Goal: Information Seeking & Learning: Learn about a topic

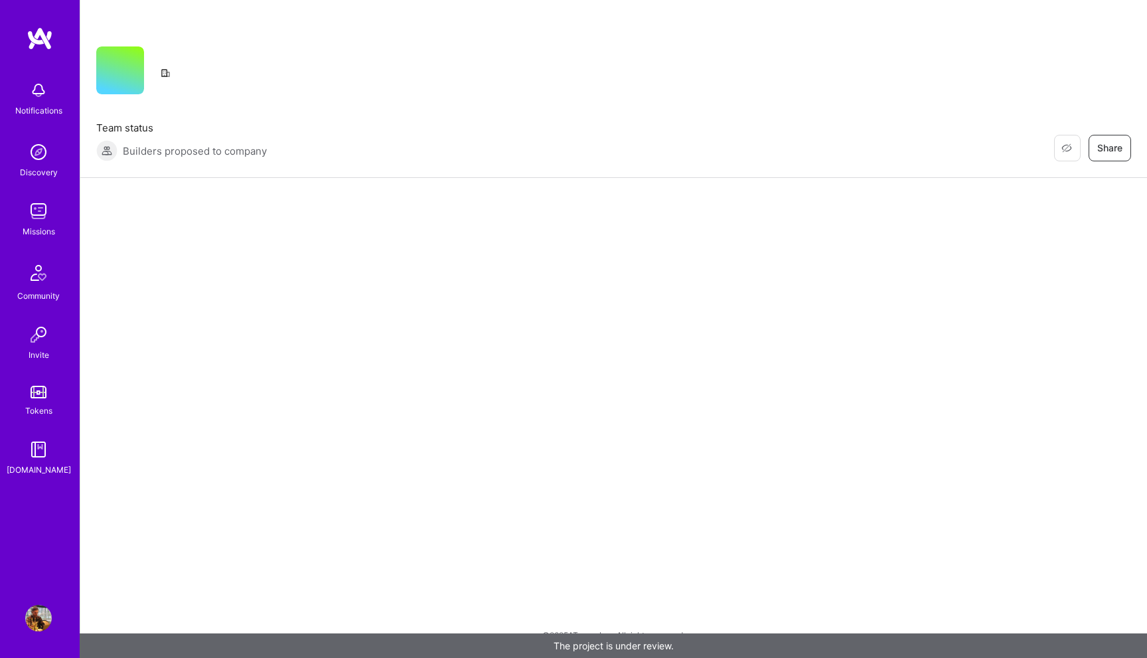
click at [35, 165] on div "Discovery" at bounding box center [39, 172] width 38 height 14
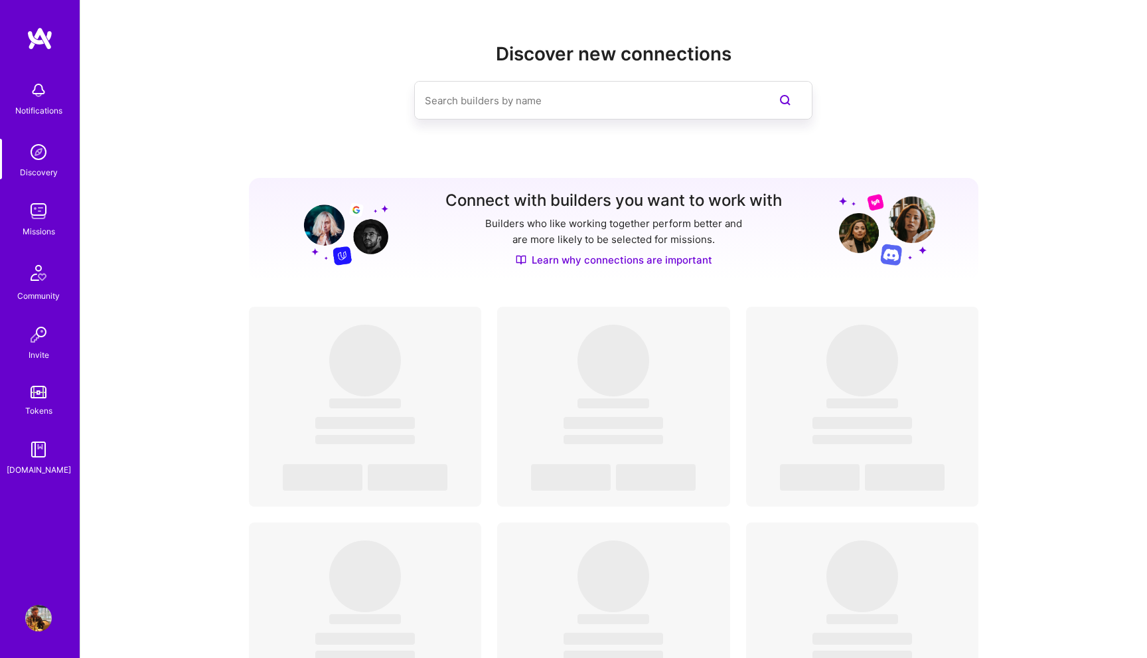
click at [46, 214] on img at bounding box center [38, 211] width 27 height 27
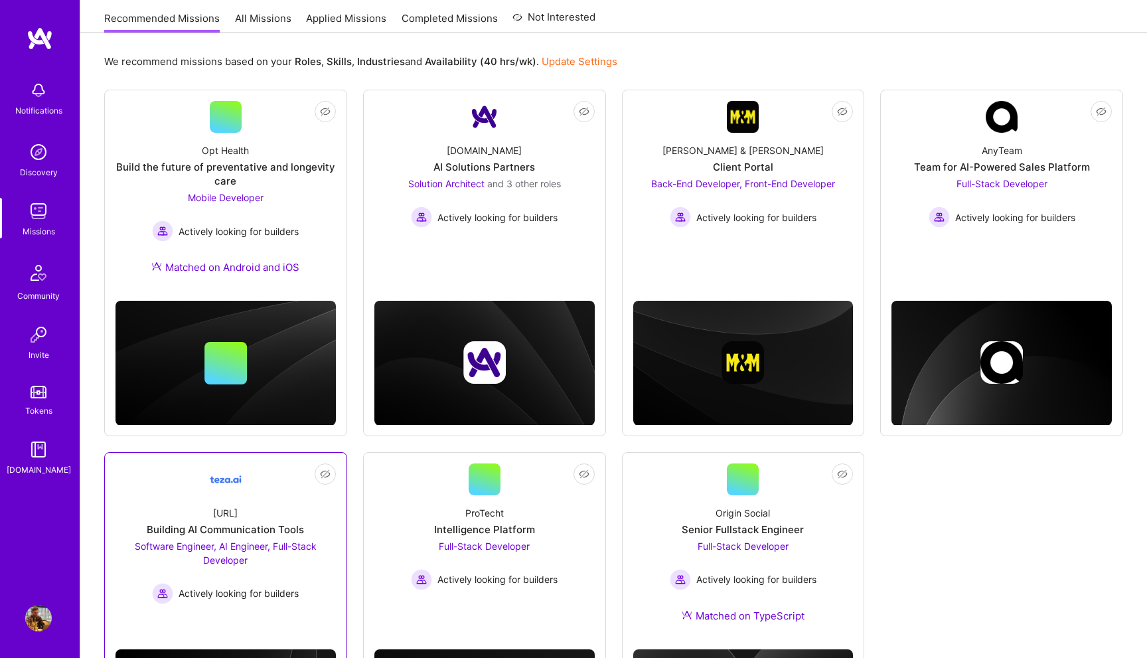
scroll to position [130, 0]
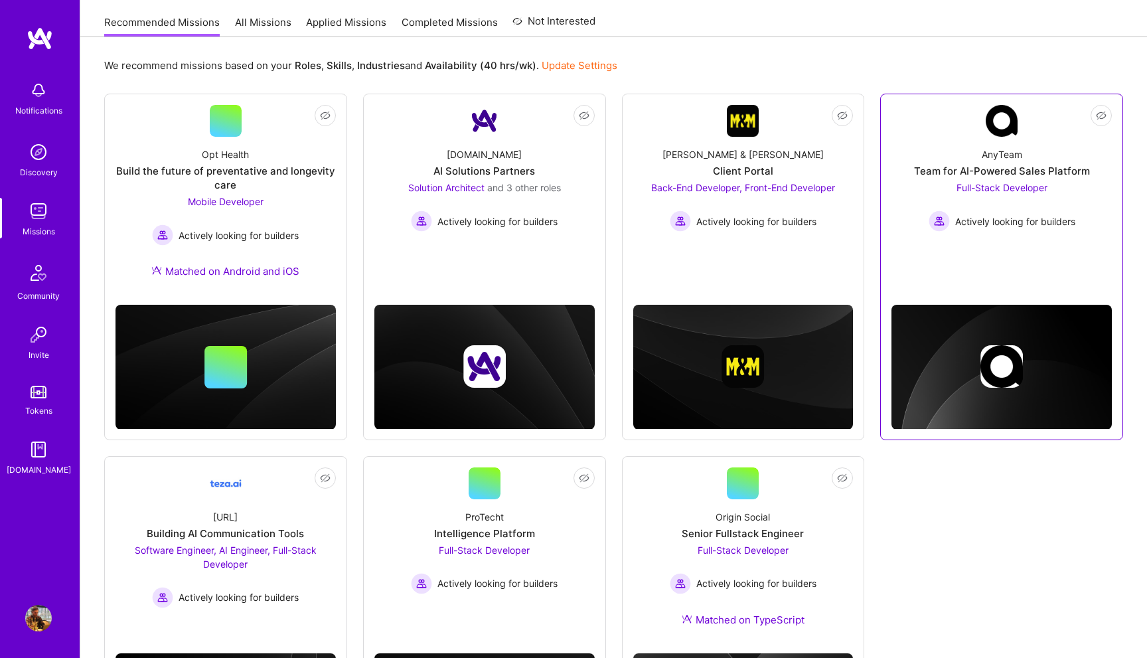
click at [920, 265] on div "Not Interested AnyTeam Team for AI-Powered Sales Platform Full-Stack Developer …" at bounding box center [1001, 267] width 243 height 346
click at [998, 189] on span "Full-Stack Developer" at bounding box center [1001, 187] width 91 height 11
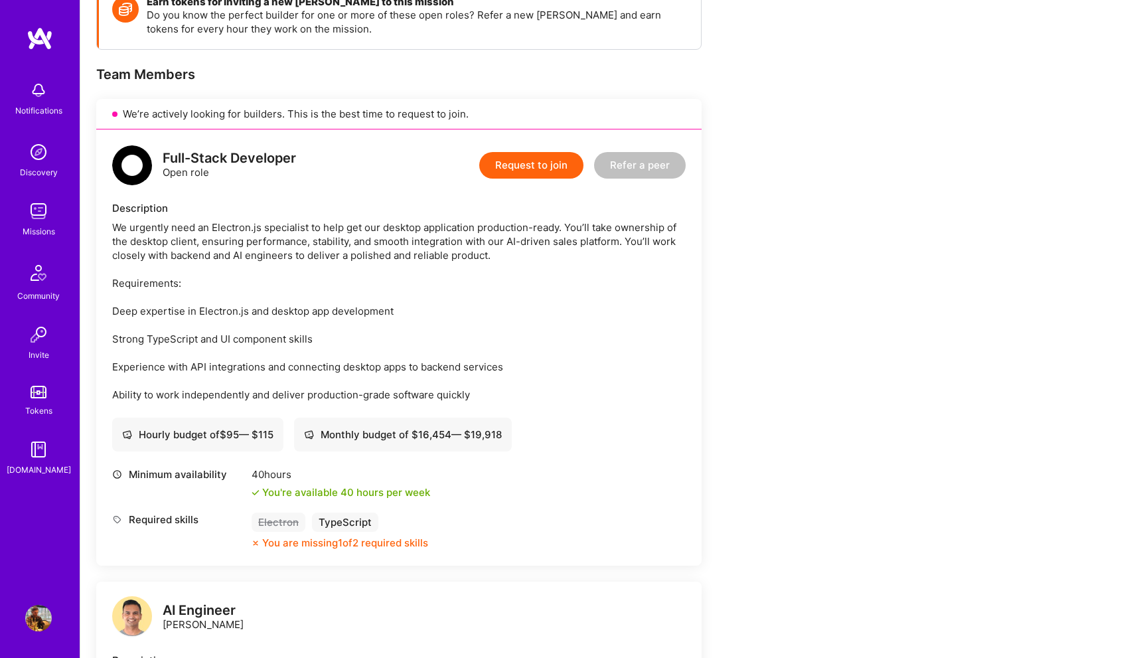
scroll to position [212, 0]
click at [475, 237] on div "We urgently need an Electron.js specialist to help get our desktop application …" at bounding box center [398, 310] width 573 height 181
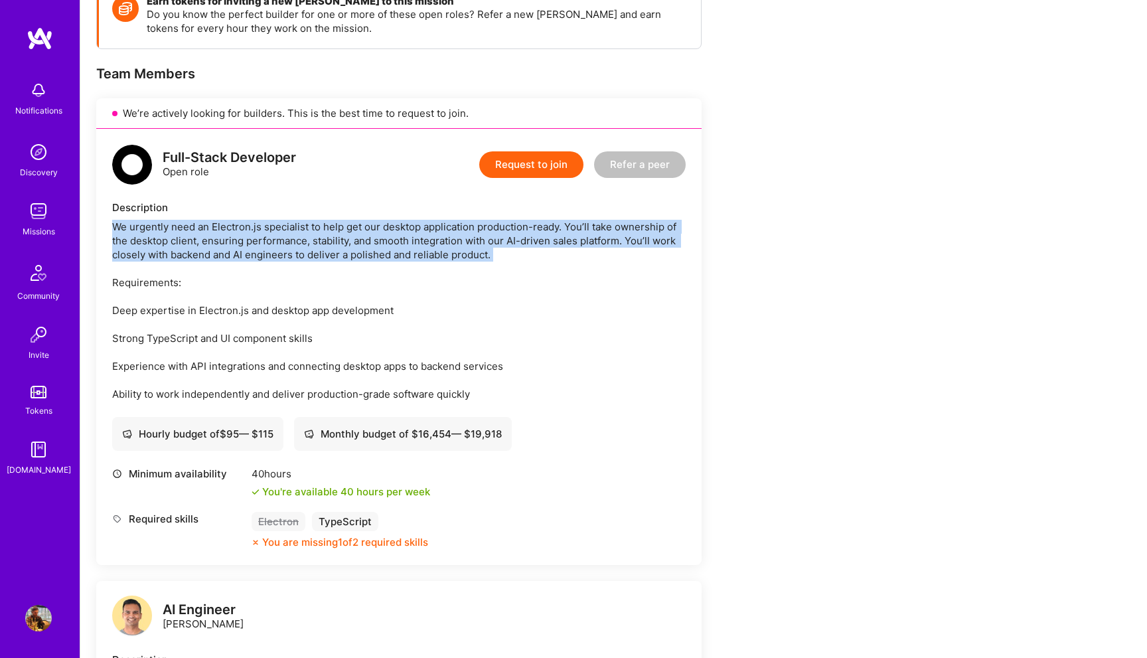
click at [475, 237] on div "We urgently need an Electron.js specialist to help get our desktop application …" at bounding box center [398, 310] width 573 height 181
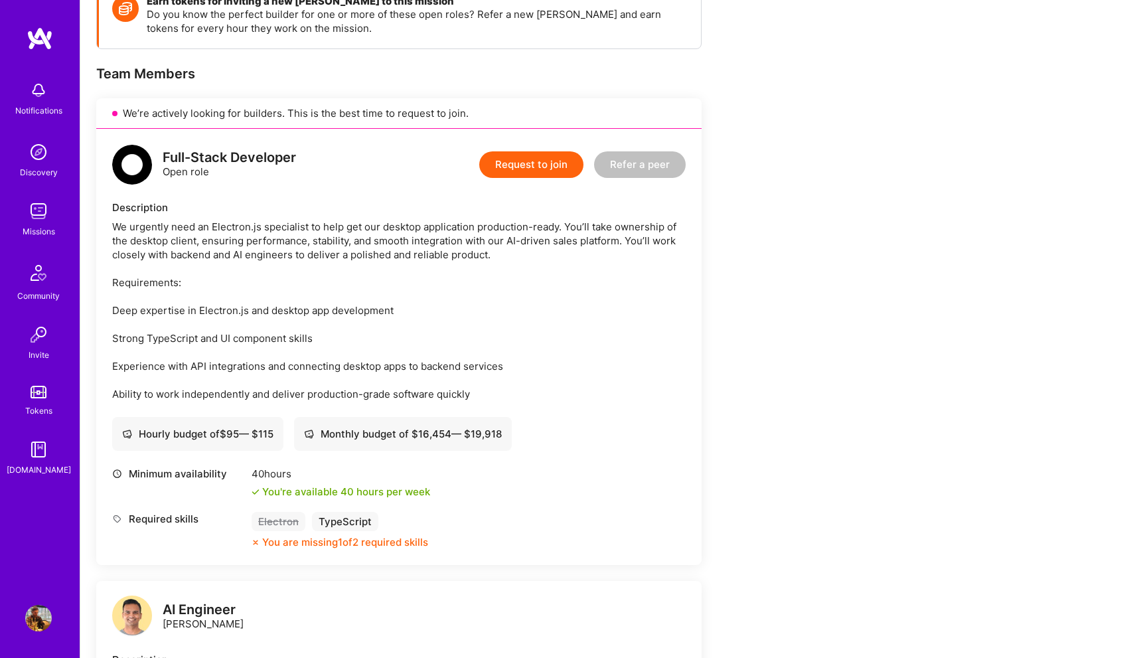
click at [372, 304] on div "We urgently need an Electron.js specialist to help get our desktop application …" at bounding box center [398, 310] width 573 height 181
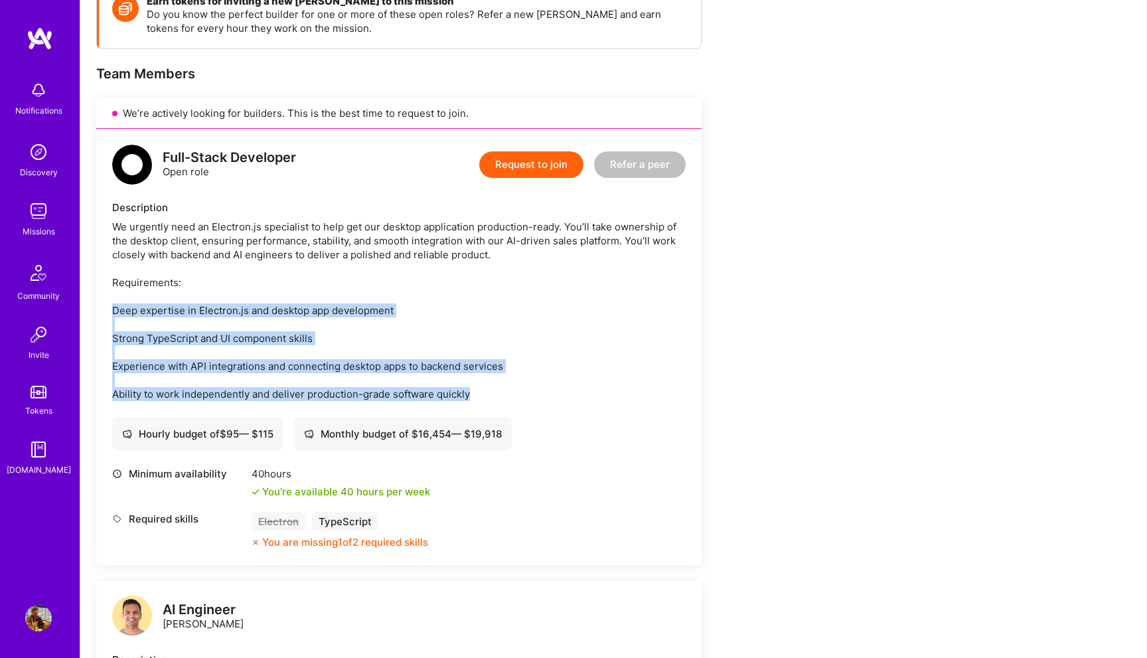
drag, startPoint x: 372, startPoint y: 304, endPoint x: 366, endPoint y: 390, distance: 85.8
click at [366, 390] on div "We urgently need an Electron.js specialist to help get our desktop application …" at bounding box center [398, 310] width 573 height 181
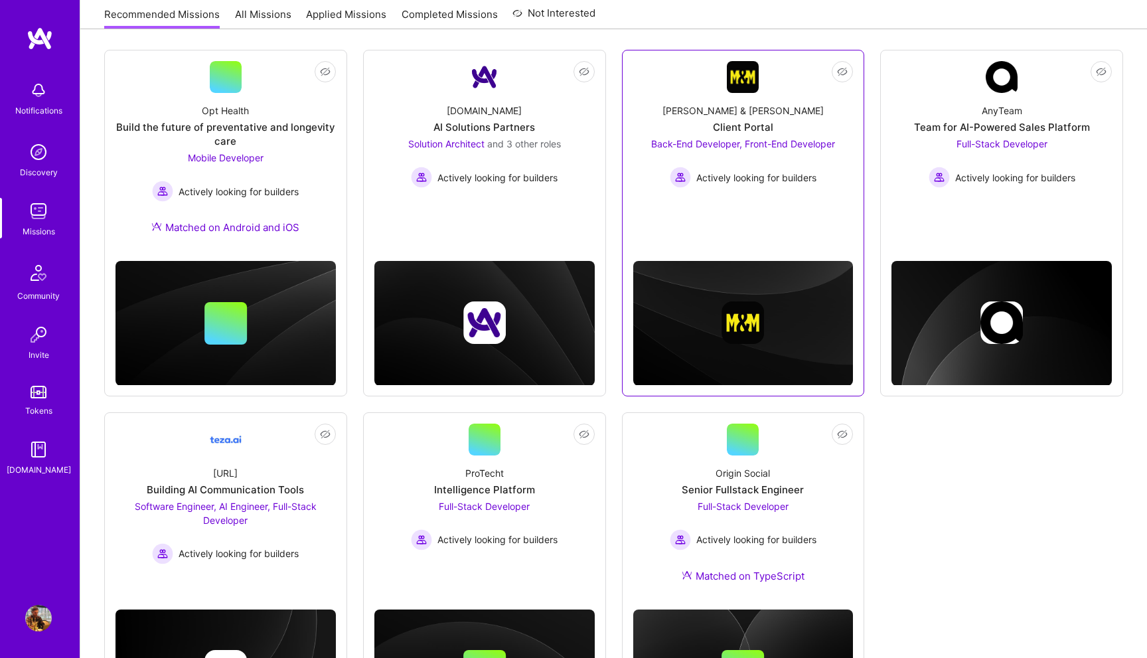
scroll to position [178, 0]
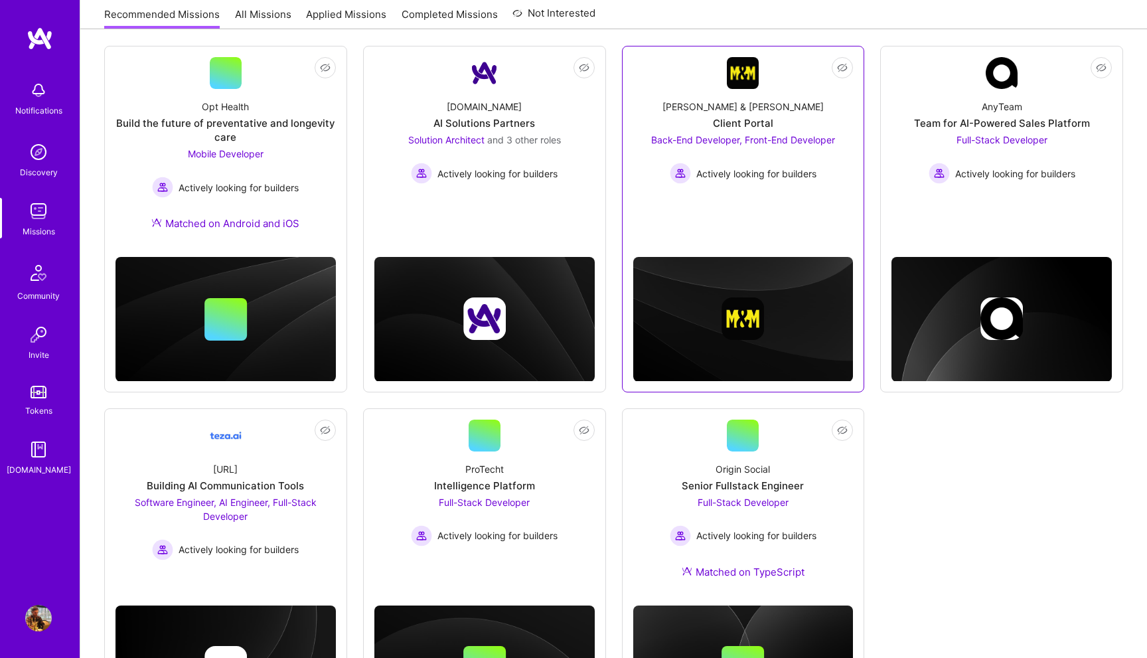
click at [771, 222] on div "Not Interested [PERSON_NAME] & [PERSON_NAME] Client Portal Back-End Developer, …" at bounding box center [743, 219] width 243 height 346
click at [794, 159] on div "Back-End Developer, Front-End Developer Actively looking for builders" at bounding box center [743, 158] width 184 height 51
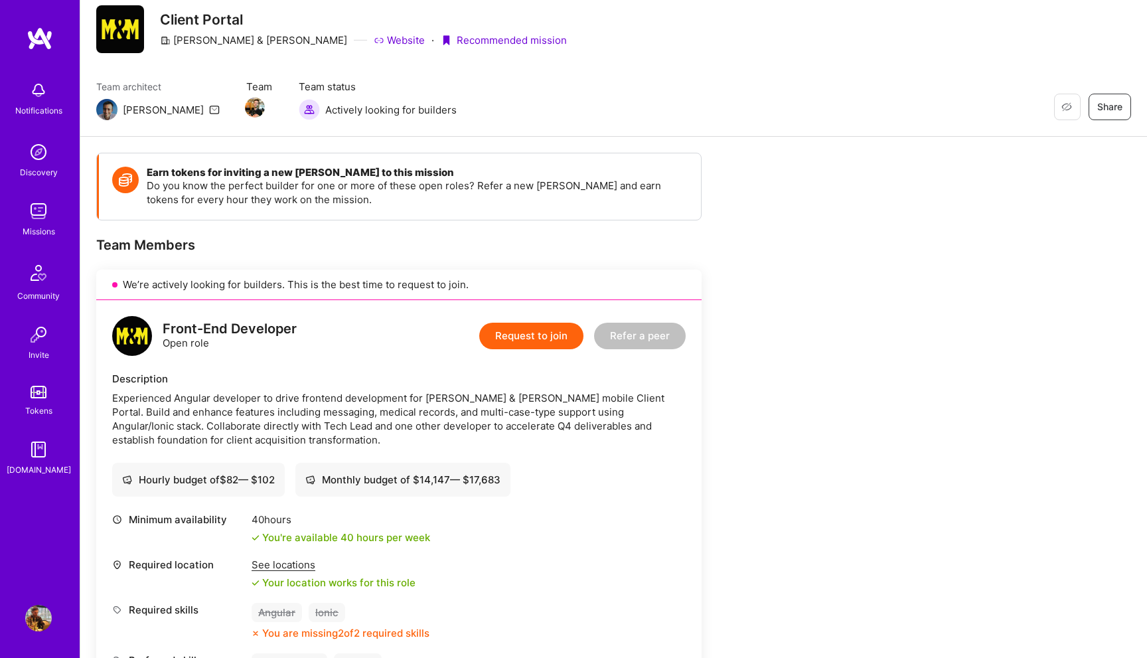
scroll to position [40, 0]
click at [474, 403] on div "Experienced Angular developer to drive frontend development for [PERSON_NAME] &…" at bounding box center [398, 420] width 573 height 56
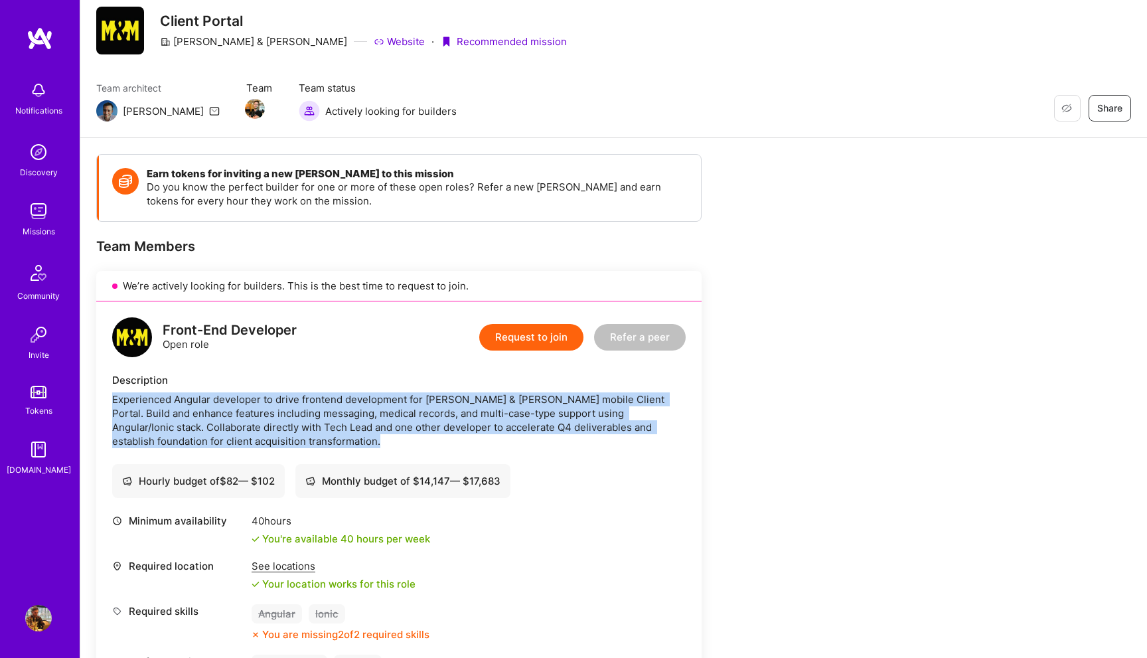
click at [474, 403] on div "Experienced Angular developer to drive frontend development for [PERSON_NAME] &…" at bounding box center [398, 420] width 573 height 56
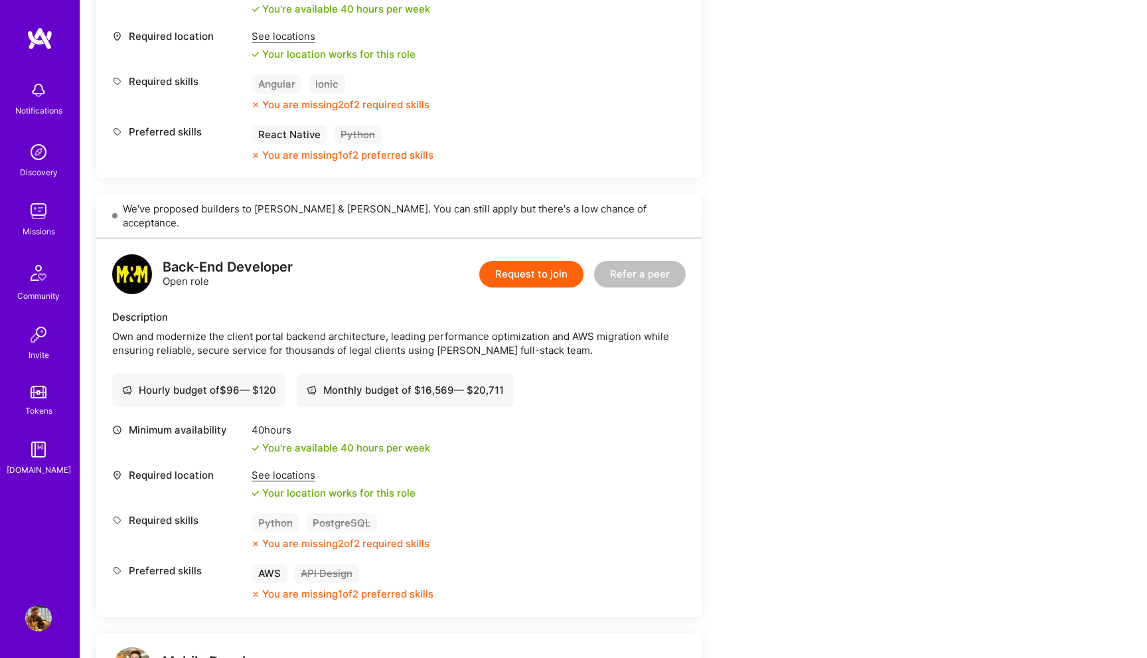
scroll to position [571, 0]
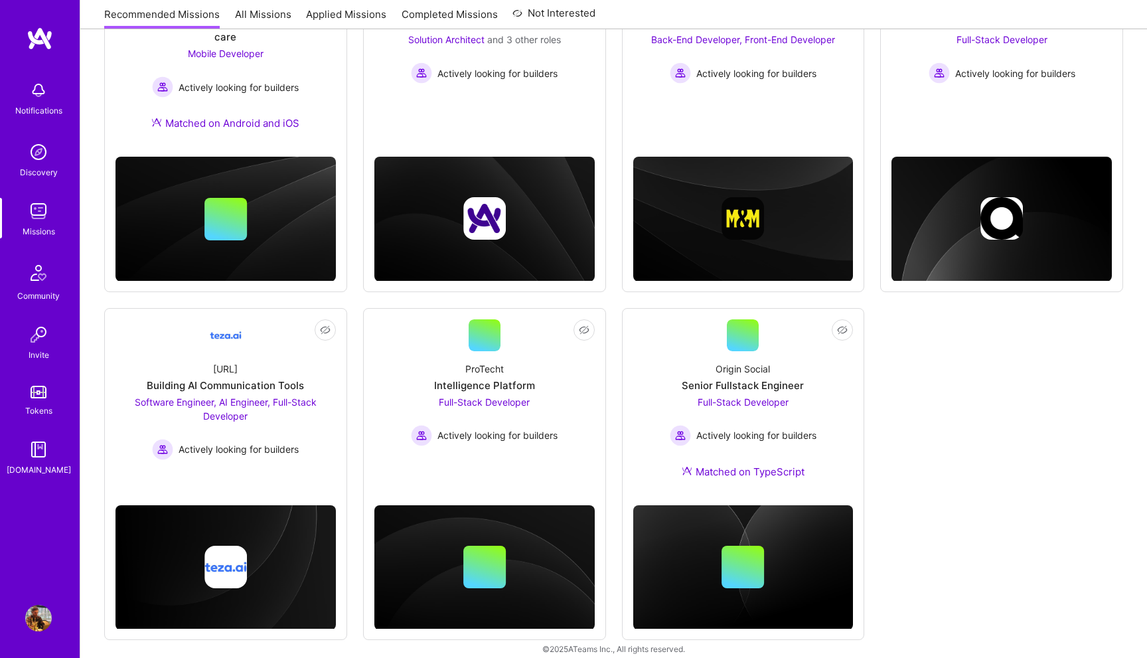
scroll to position [292, 0]
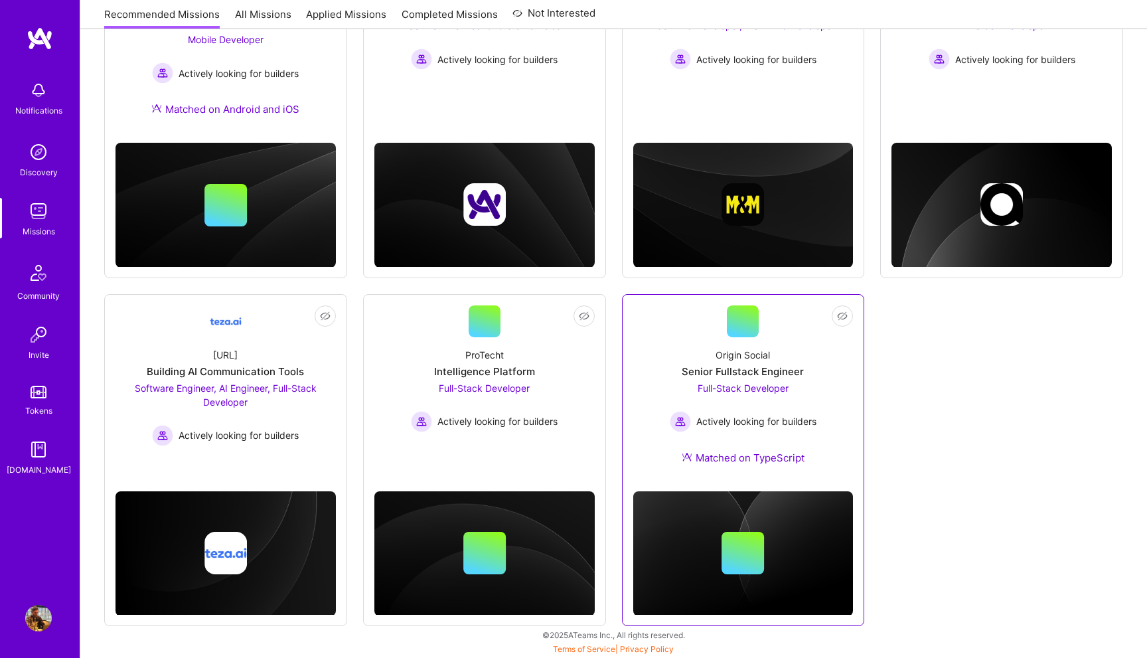
click at [830, 382] on div "Origin Social Senior Fullstack Engineer Full-Stack Developer Actively looking f…" at bounding box center [743, 408] width 220 height 143
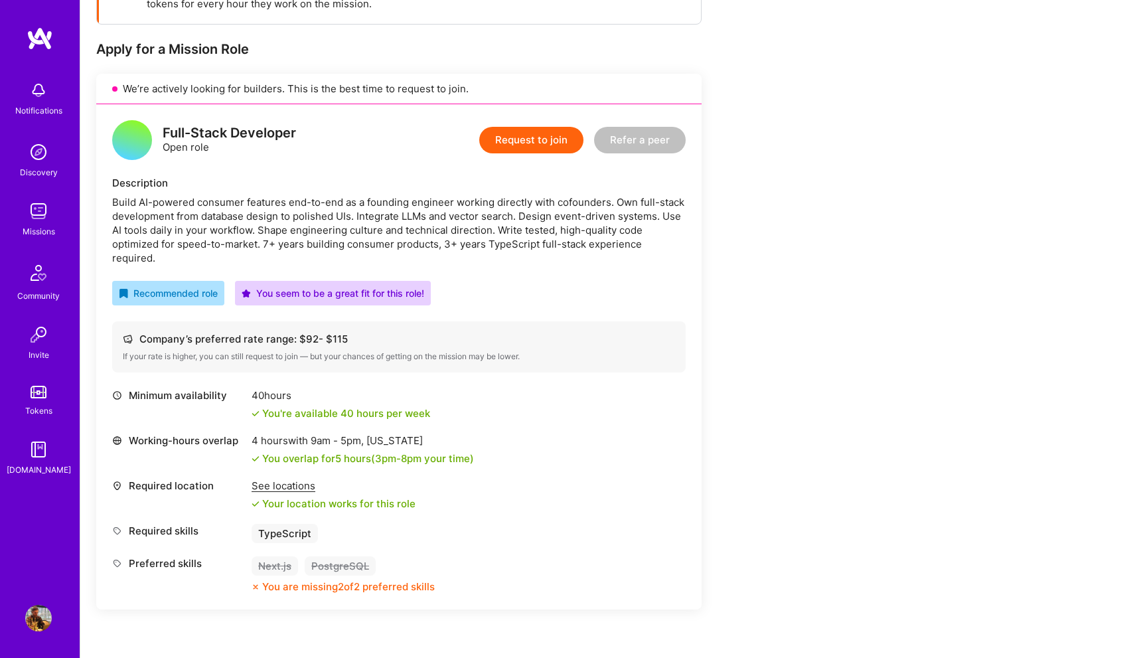
scroll to position [228, 0]
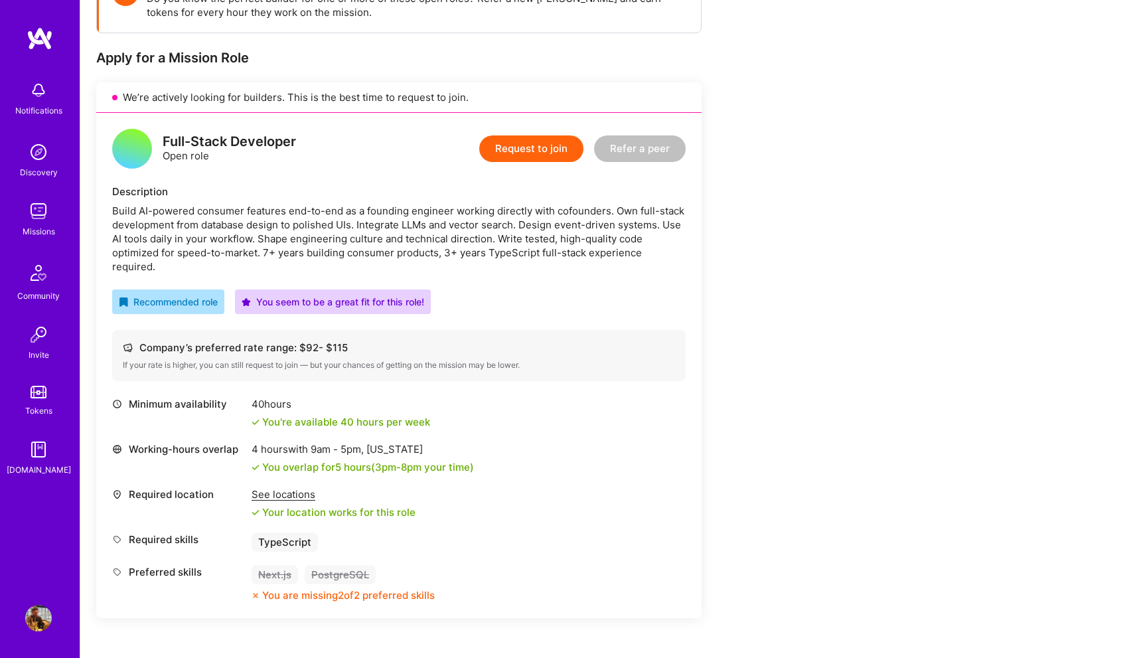
click at [537, 218] on div "Build AI-powered consumer features end-to-end as a founding engineer working di…" at bounding box center [398, 239] width 573 height 70
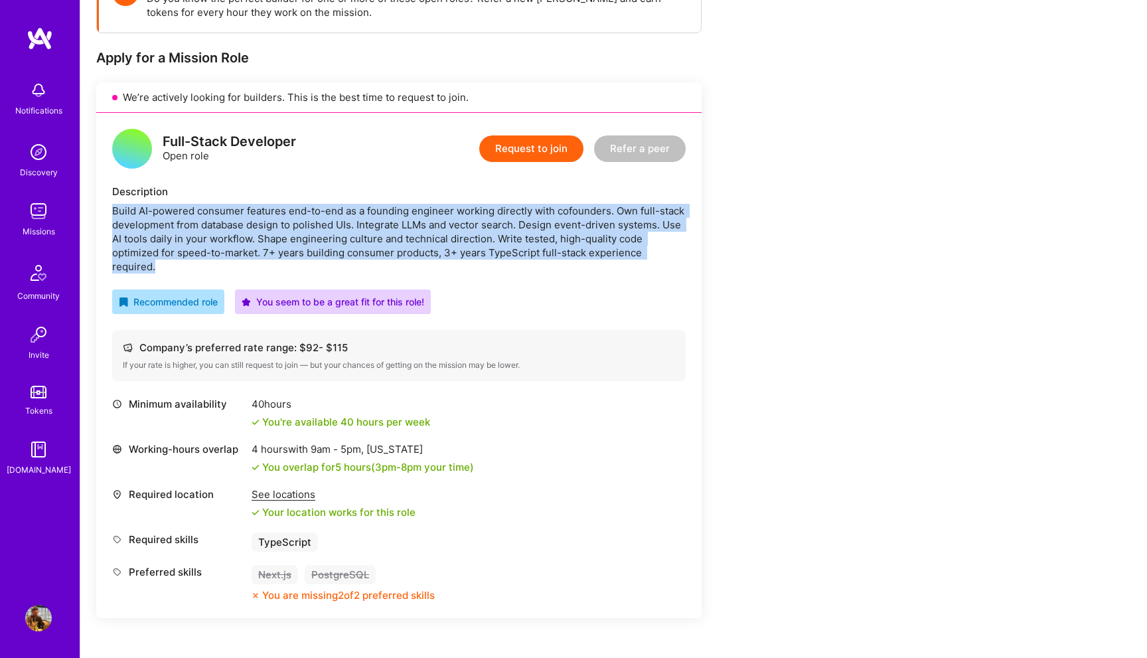
click at [537, 218] on div "Build AI-powered consumer features end-to-end as a founding engineer working di…" at bounding box center [398, 239] width 573 height 70
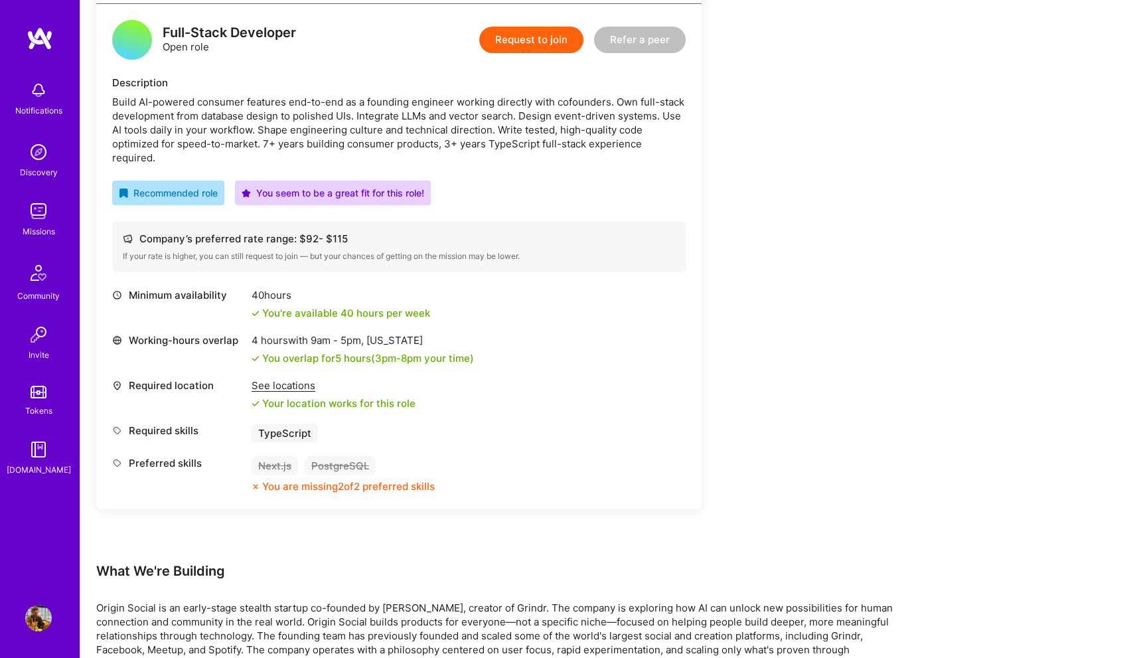
scroll to position [339, 0]
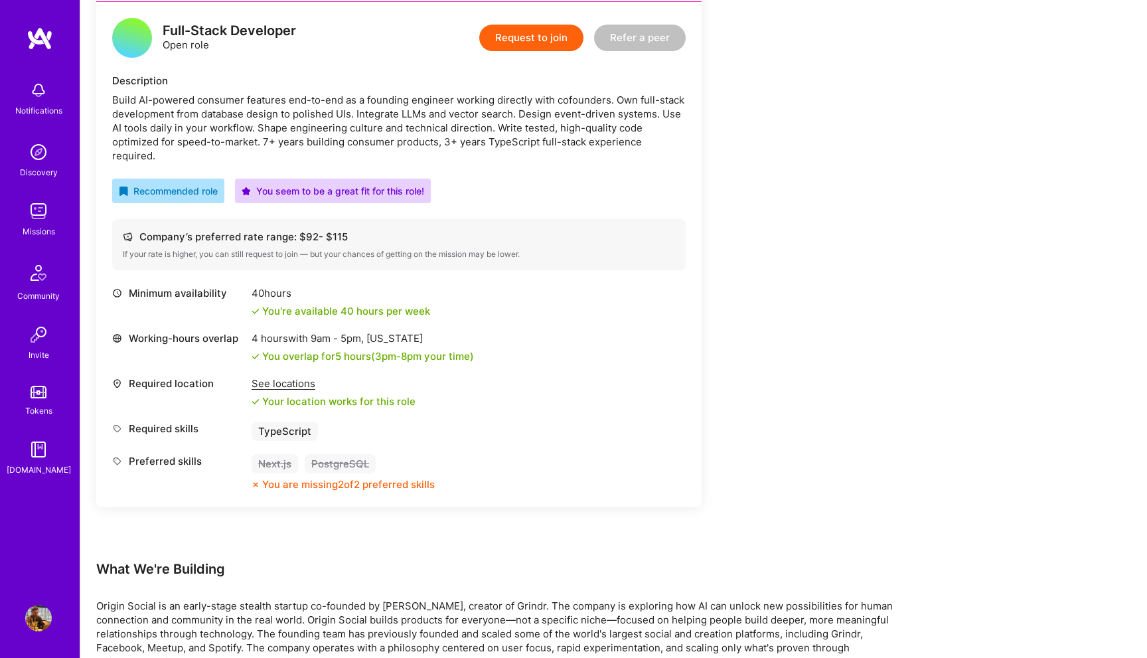
click at [375, 249] on div "If your rate is higher, you can still request to join — but your chances of get…" at bounding box center [399, 254] width 552 height 11
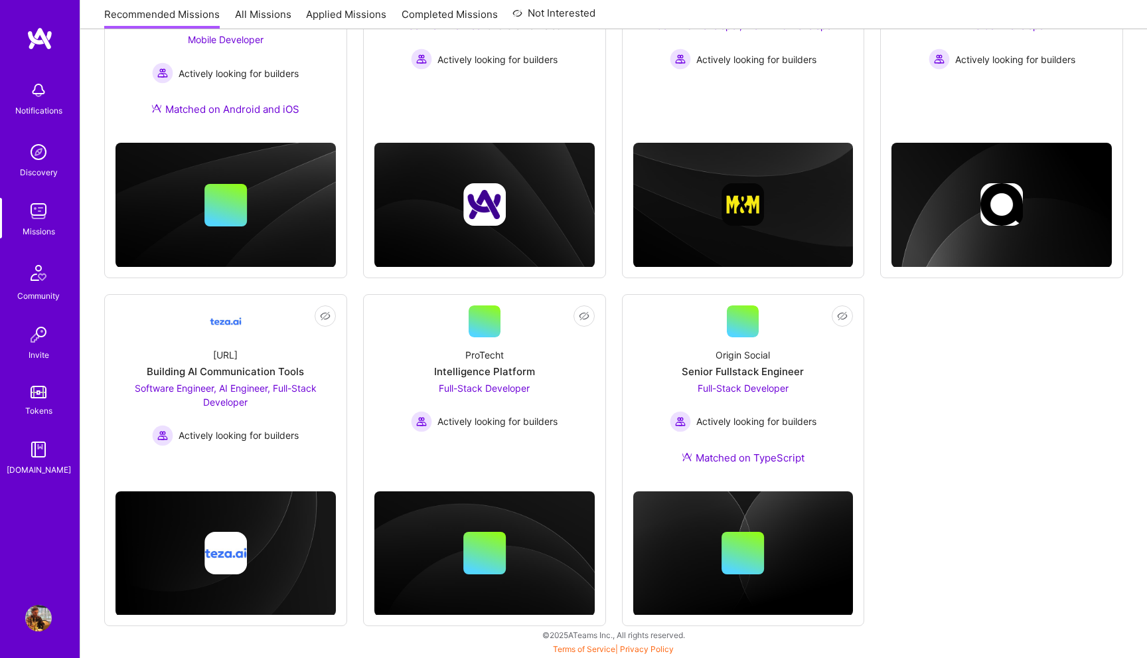
scroll to position [292, 0]
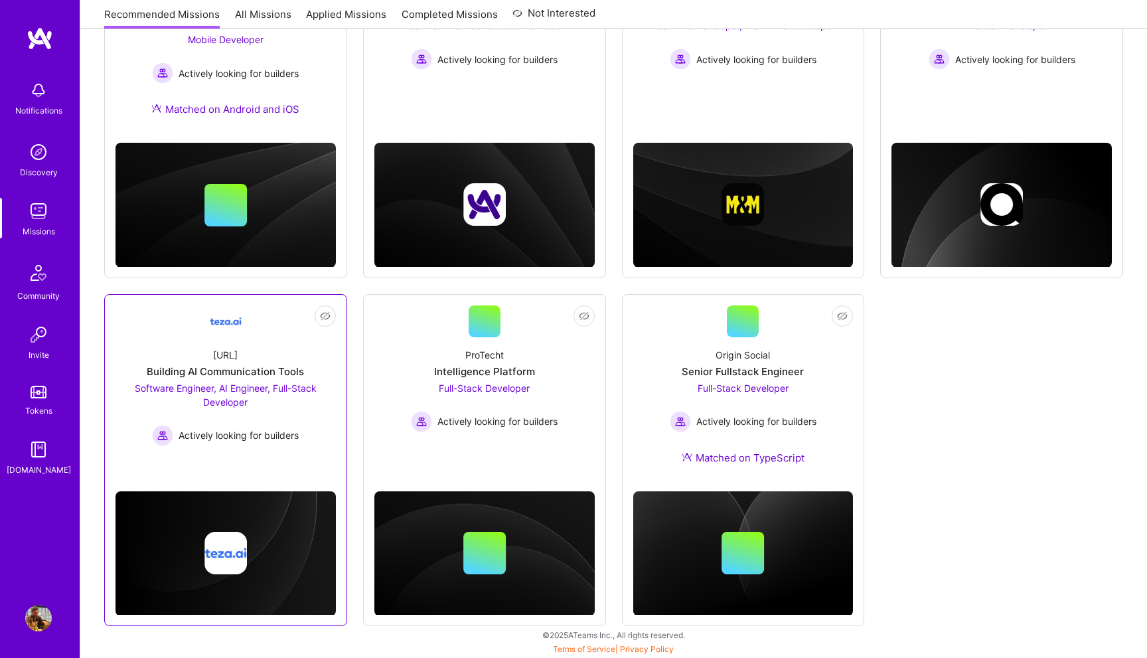
click at [306, 366] on div "[URL] Building AI Communication Tools Software Engineer, AI Engineer, Full-Stac…" at bounding box center [225, 391] width 220 height 109
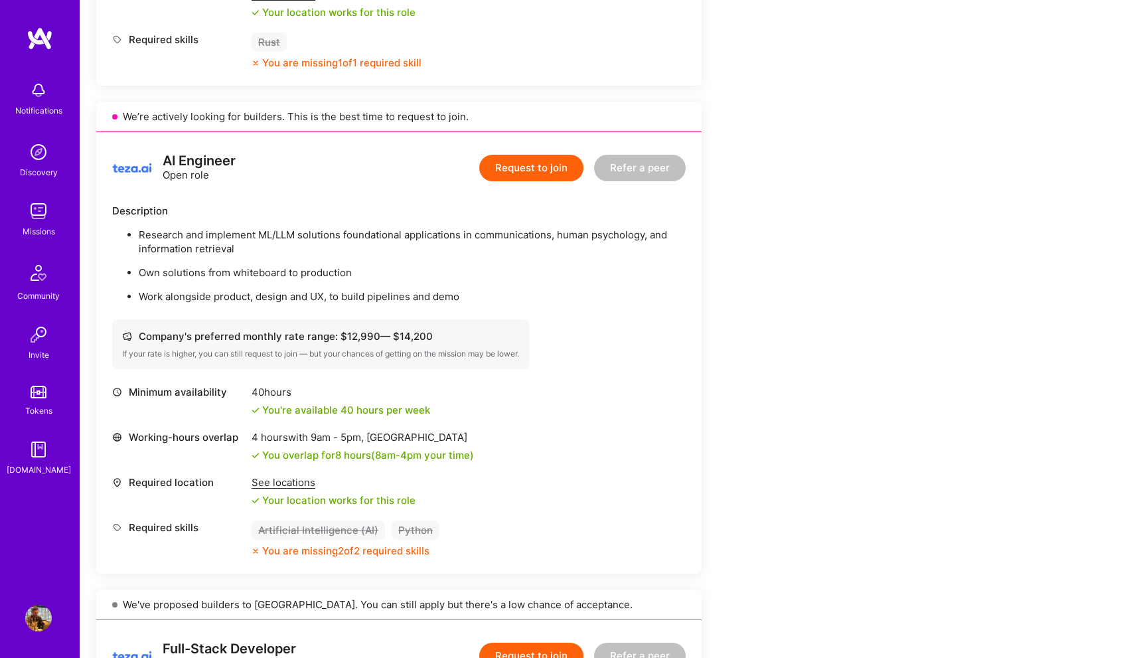
scroll to position [770, 0]
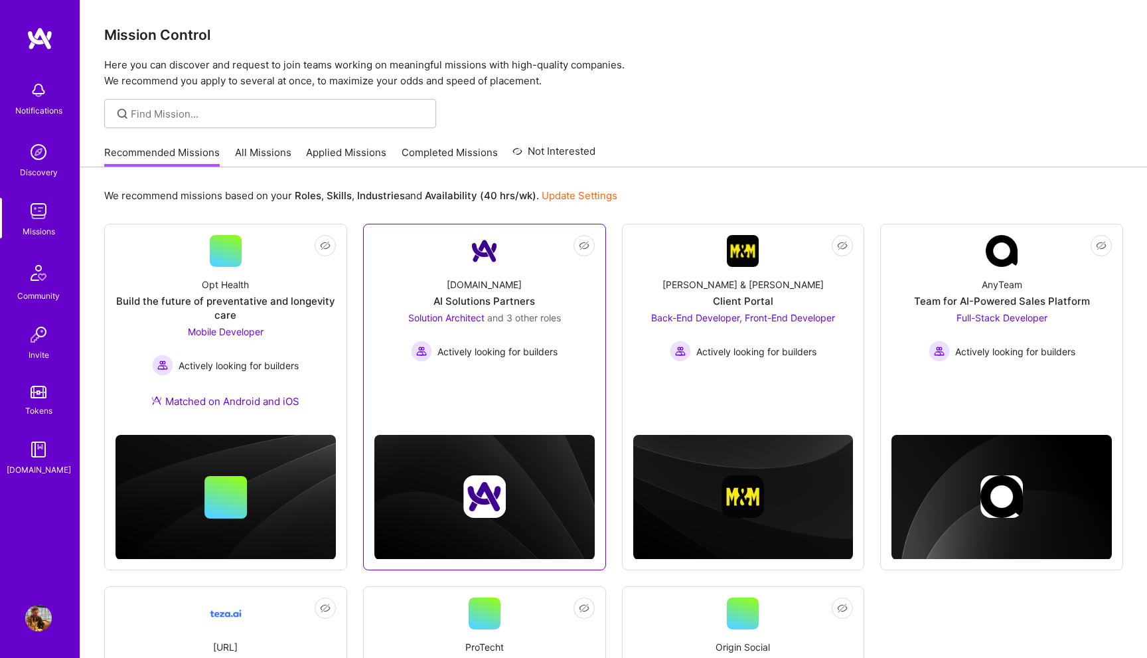
click at [504, 263] on link "Not Interested [DOMAIN_NAME] AI Solutions Partners Solution Architect and 3 oth…" at bounding box center [484, 313] width 220 height 157
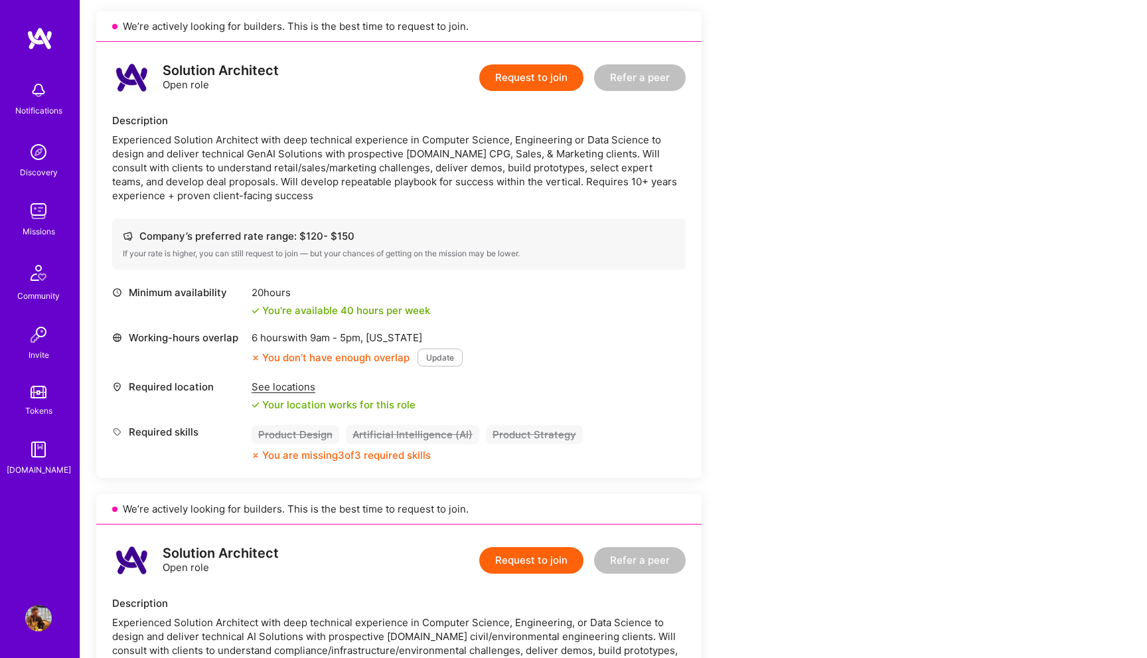
scroll to position [297, 0]
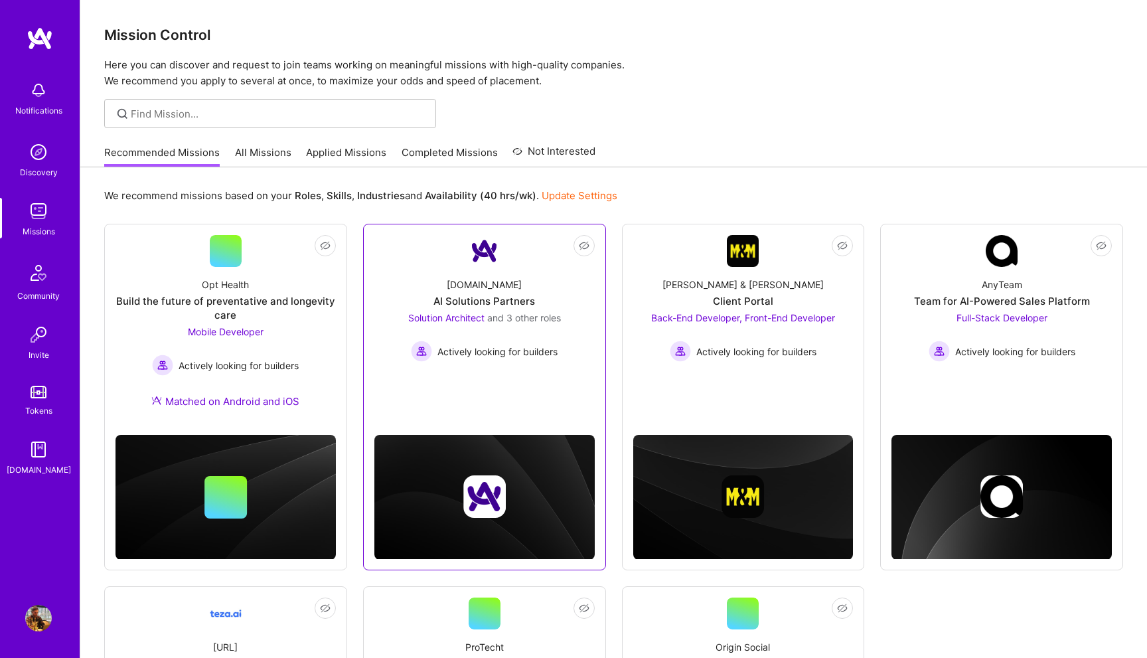
click at [474, 311] on div "Solution Architect and 3 other roles" at bounding box center [484, 318] width 153 height 14
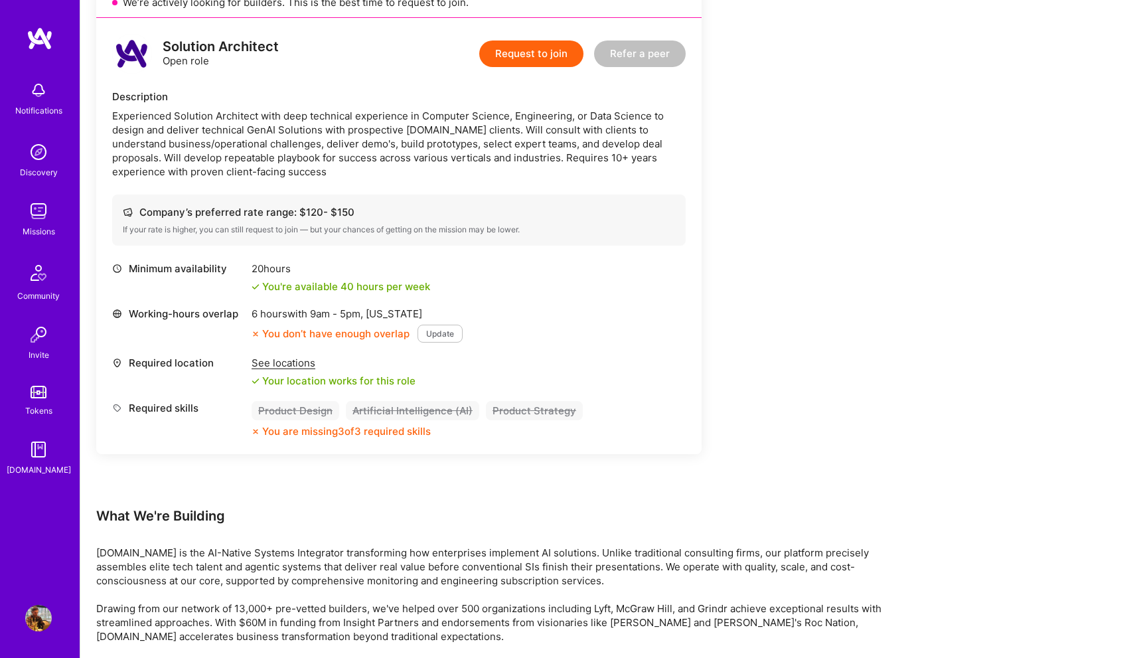
scroll to position [1790, 0]
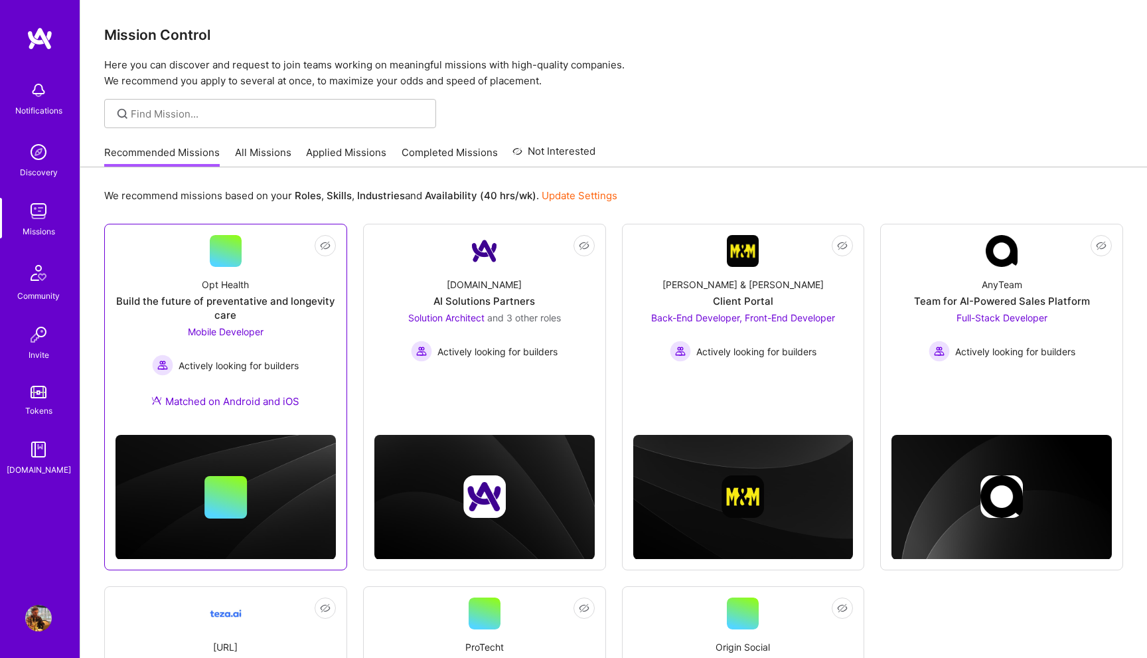
click at [303, 277] on div "Opt Health Build the future of preventative and longevity care Mobile Developer…" at bounding box center [225, 345] width 220 height 157
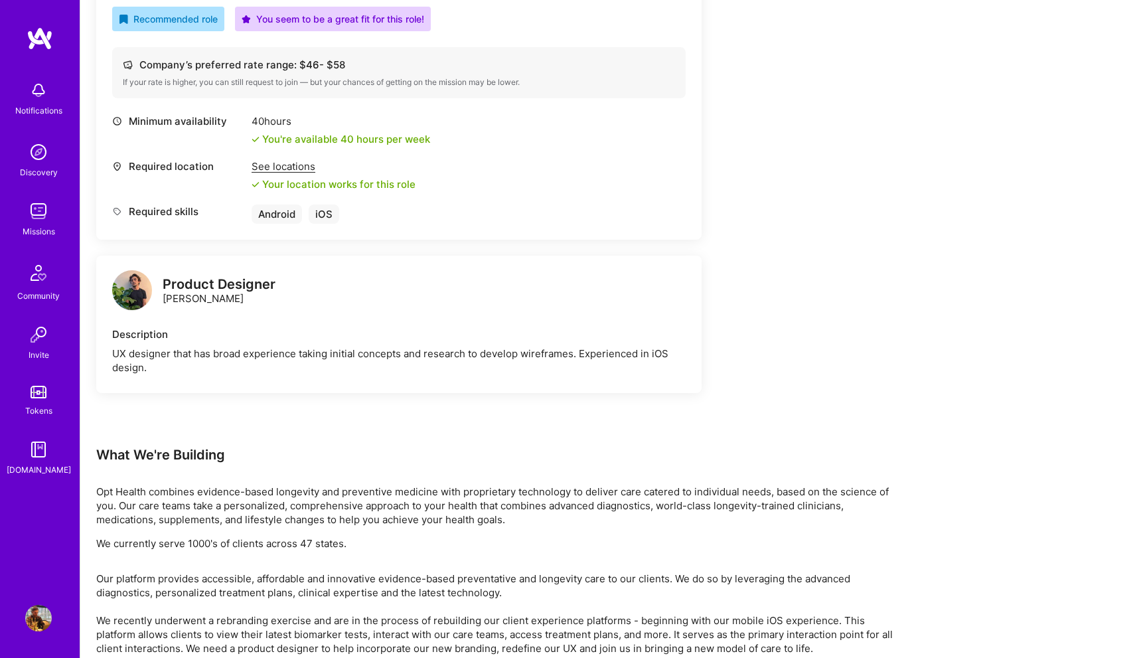
scroll to position [488, 0]
